Goal: Information Seeking & Learning: Check status

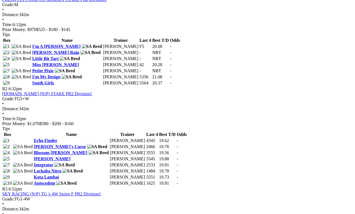
scroll to position [277, 0]
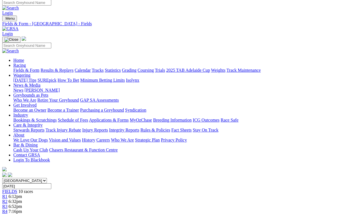
scroll to position [2, 0]
click at [73, 68] on link "Results & Replays" at bounding box center [56, 70] width 33 height 5
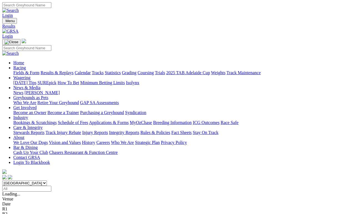
scroll to position [2, 0]
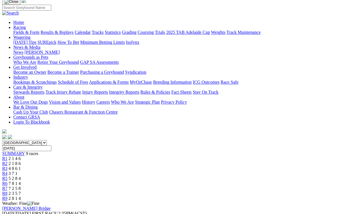
scroll to position [40, 0]
click at [7, 192] on span "R8" at bounding box center [4, 194] width 5 height 5
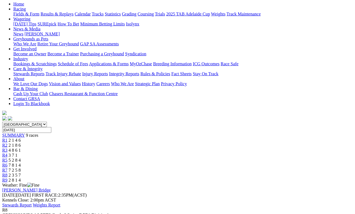
scroll to position [50, 0]
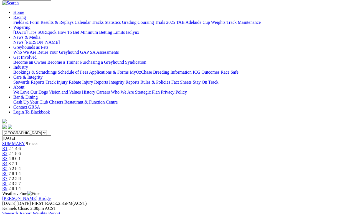
click at [21, 176] on span "7 2 5 8" at bounding box center [15, 178] width 12 height 5
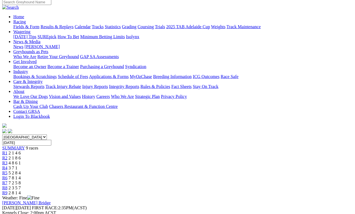
scroll to position [39, 0]
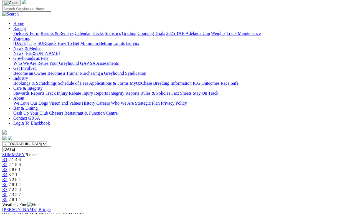
click at [7, 182] on link "R6" at bounding box center [4, 184] width 5 height 5
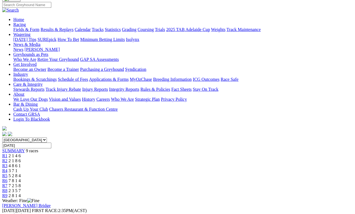
scroll to position [39, 0]
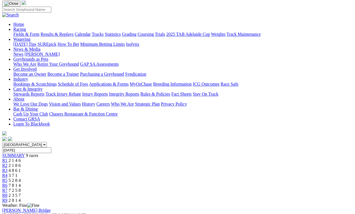
click at [7, 178] on span "R5" at bounding box center [4, 180] width 5 height 5
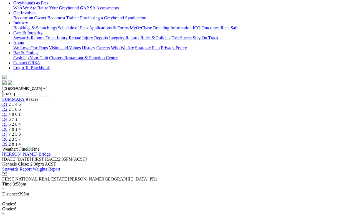
scroll to position [95, 0]
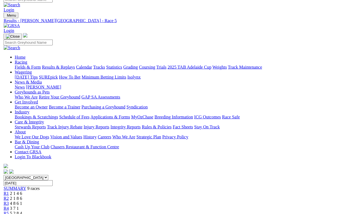
scroll to position [6, 0]
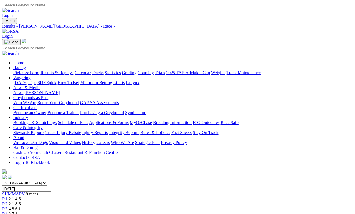
scroll to position [2, 0]
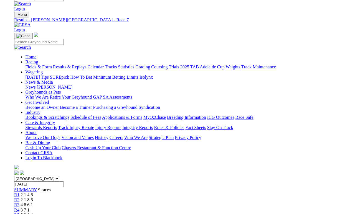
scroll to position [5, 0]
